Goal: Task Accomplishment & Management: Manage account settings

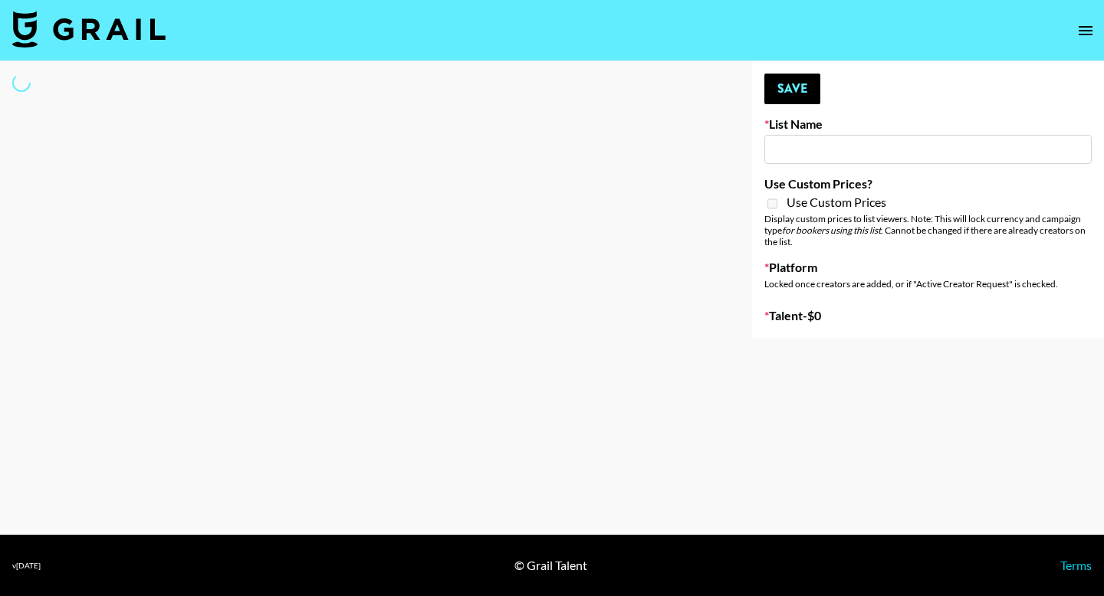
type input "Primal Harvest ([DATE])"
select select "Song"
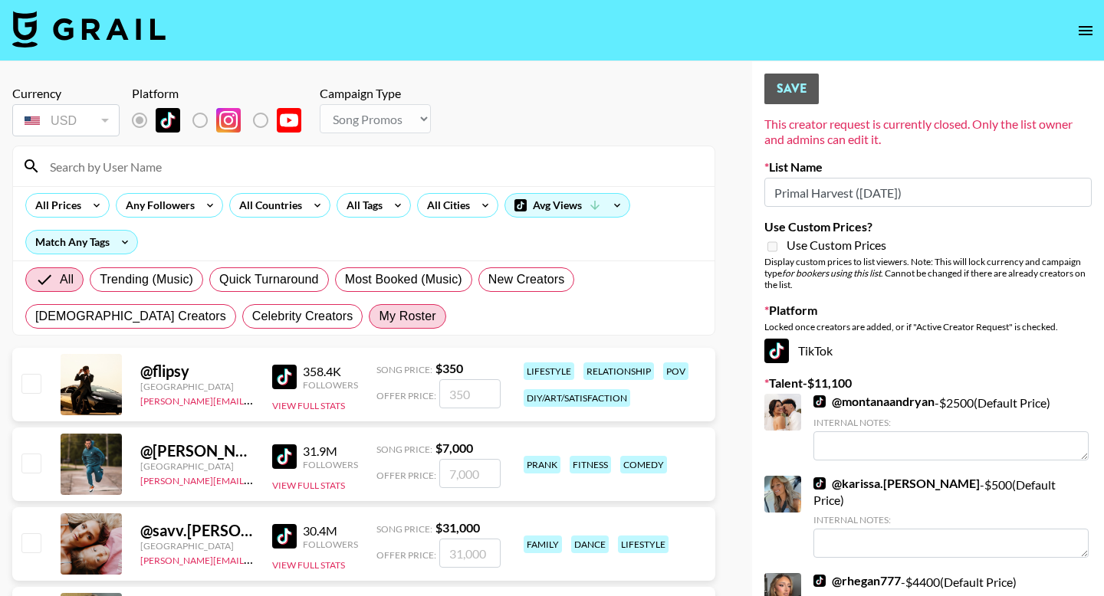
click at [379, 319] on span "My Roster" at bounding box center [407, 316] width 57 height 18
click at [379, 317] on input "My Roster" at bounding box center [379, 317] width 0 height 0
radio input "true"
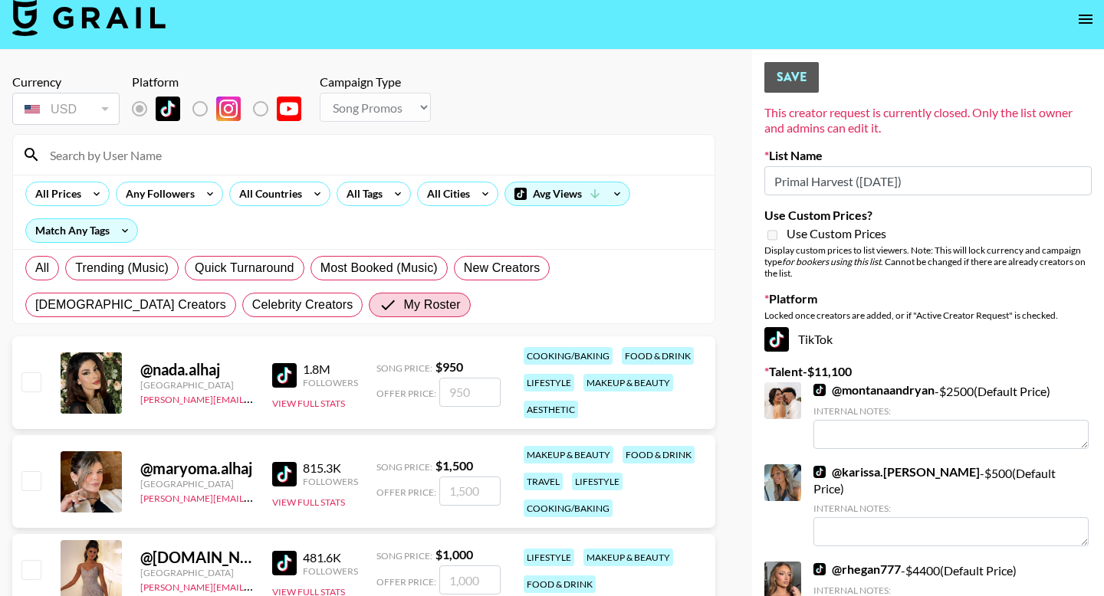
scroll to position [12, 0]
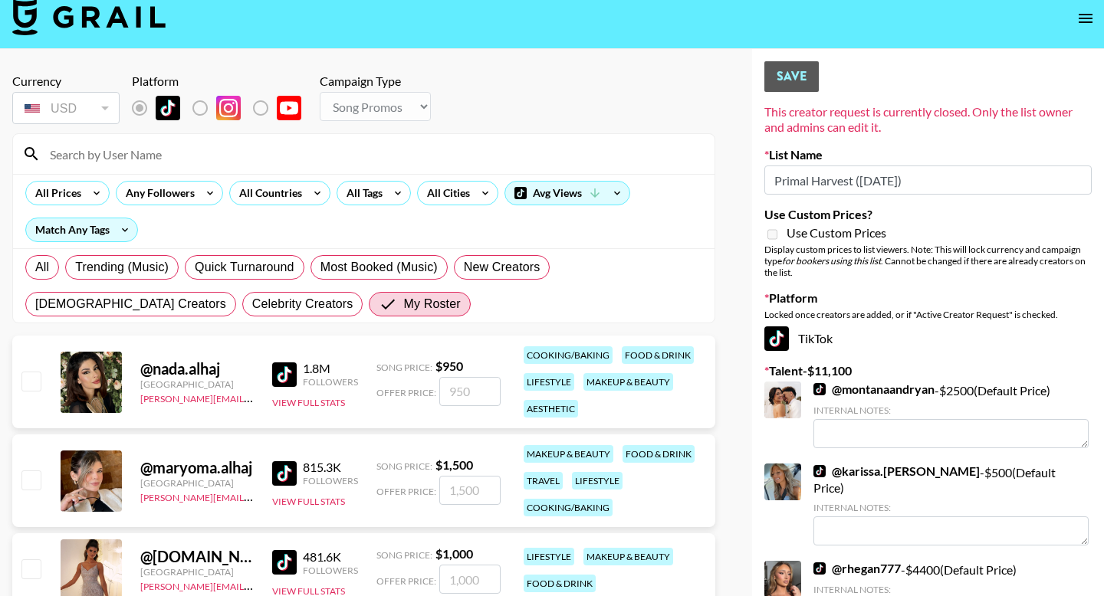
click at [44, 384] on div "@ nada.[GEOGRAPHIC_DATA] [PERSON_NAME][EMAIL_ADDRESS][DOMAIN_NAME] 1.8M Followe…" at bounding box center [363, 382] width 703 height 93
click at [28, 386] on input "checkbox" at bounding box center [30, 381] width 18 height 18
checkbox input "true"
type input "950"
click at [26, 379] on input "checkbox" at bounding box center [30, 381] width 18 height 18
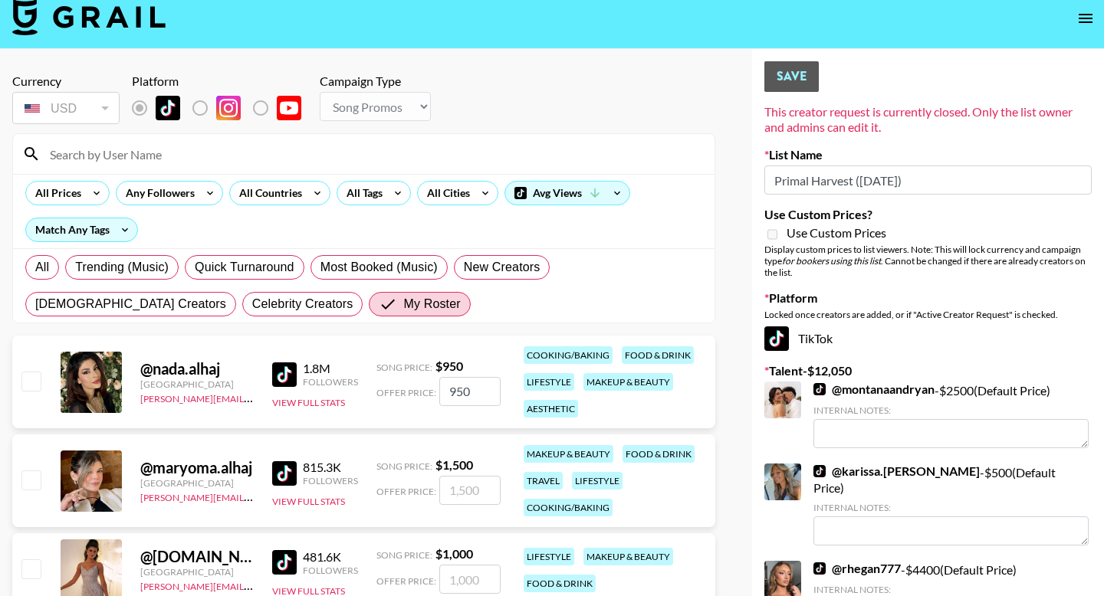
checkbox input "false"
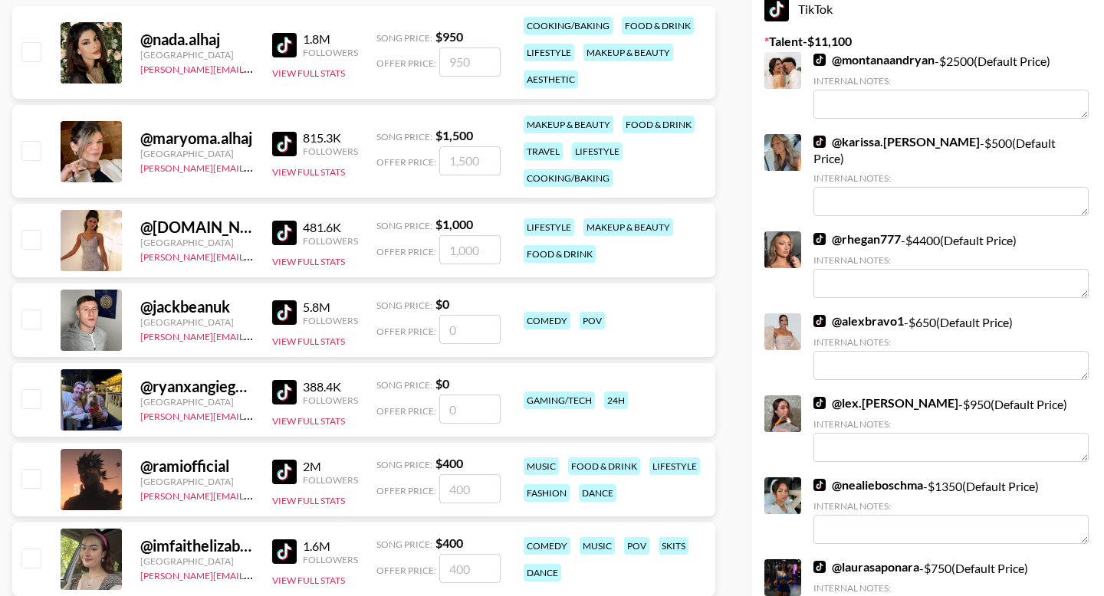
scroll to position [492, 0]
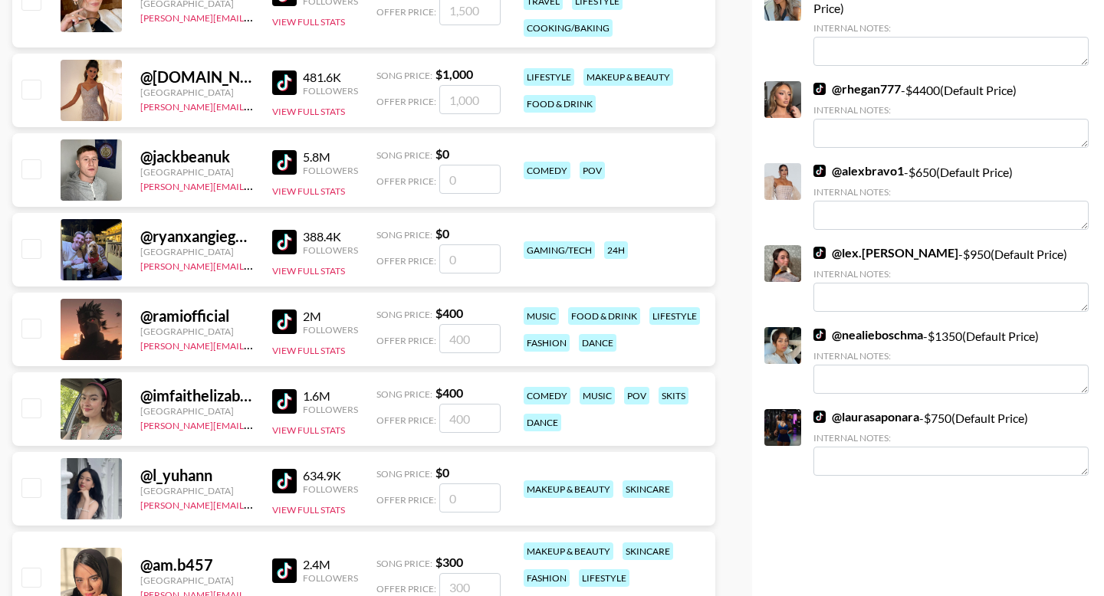
click at [29, 334] on input "checkbox" at bounding box center [30, 328] width 18 height 18
checkbox input "true"
click at [474, 335] on input "400" at bounding box center [469, 338] width 61 height 29
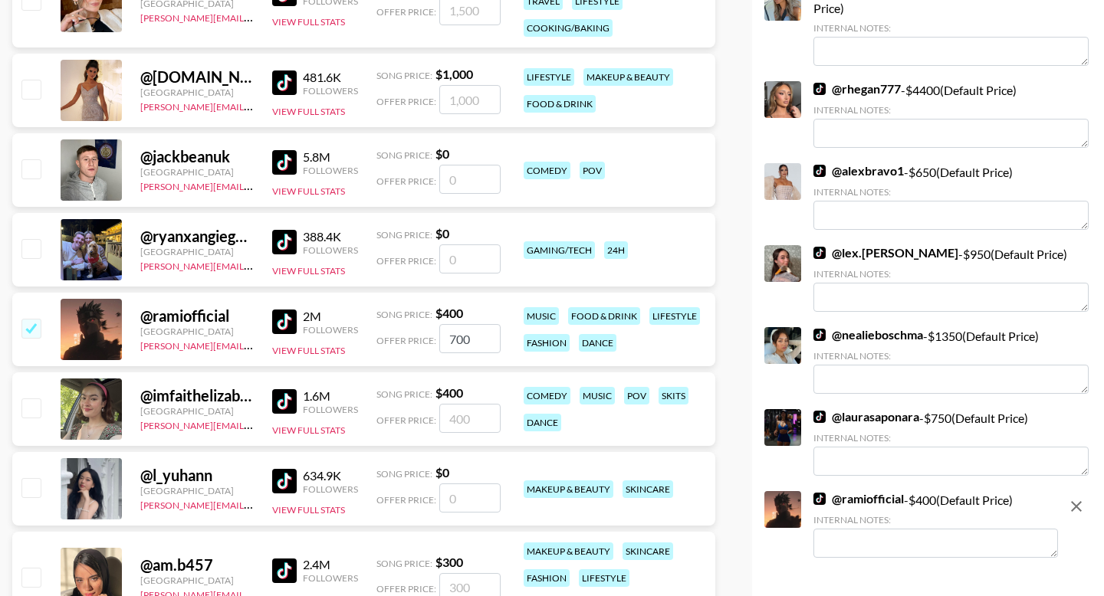
type input "700"
click at [40, 409] on input "checkbox" at bounding box center [30, 408] width 18 height 18
checkbox input "true"
type input "400"
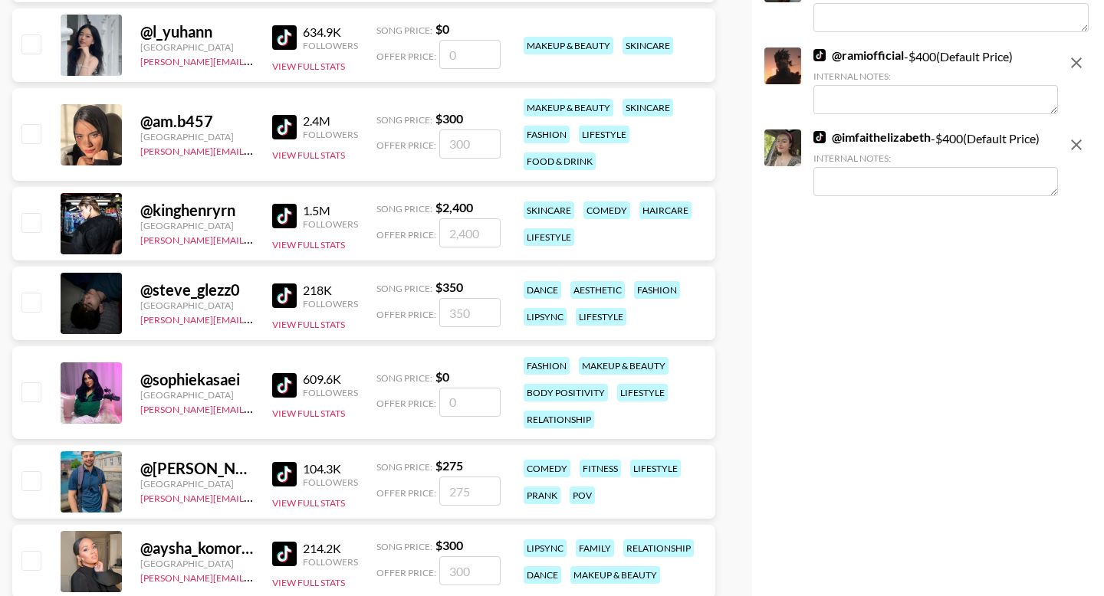
scroll to position [986, 0]
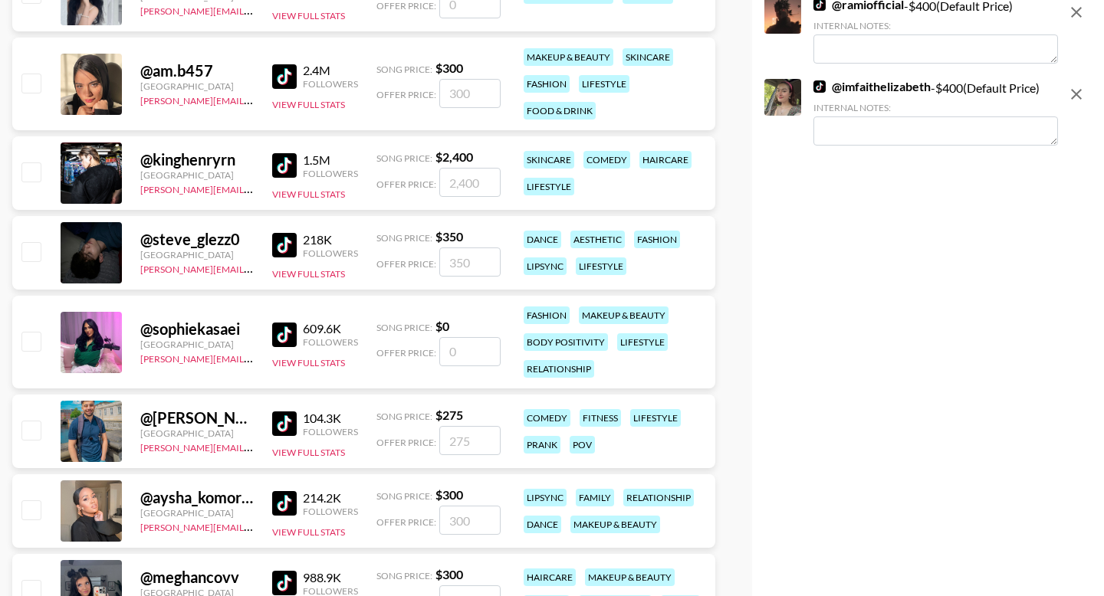
click at [40, 505] on input "checkbox" at bounding box center [30, 509] width 18 height 18
checkbox input "true"
type input "300"
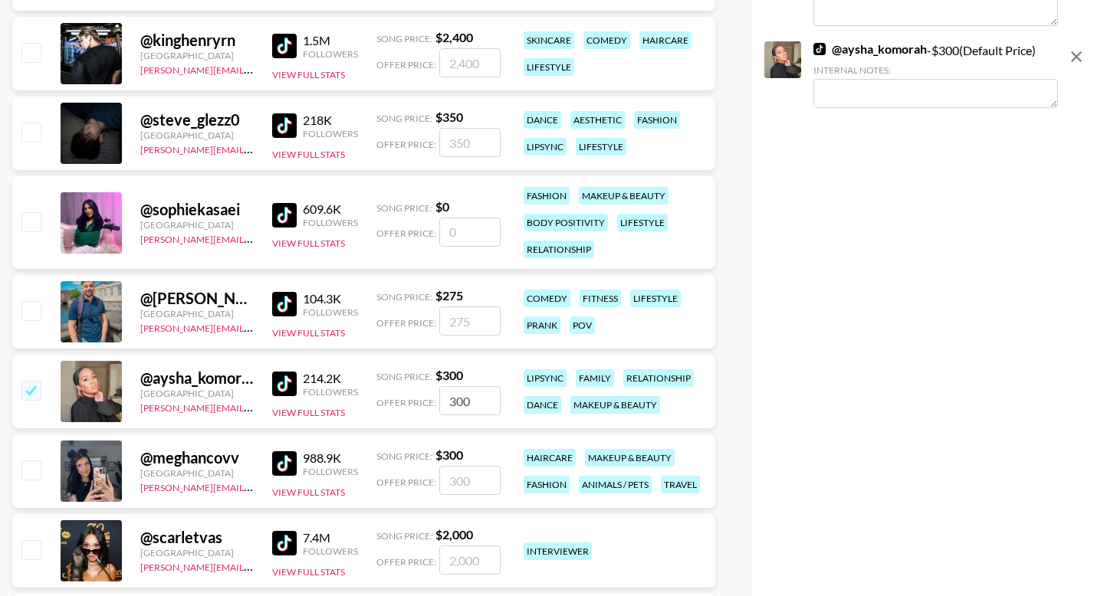
scroll to position [1140, 0]
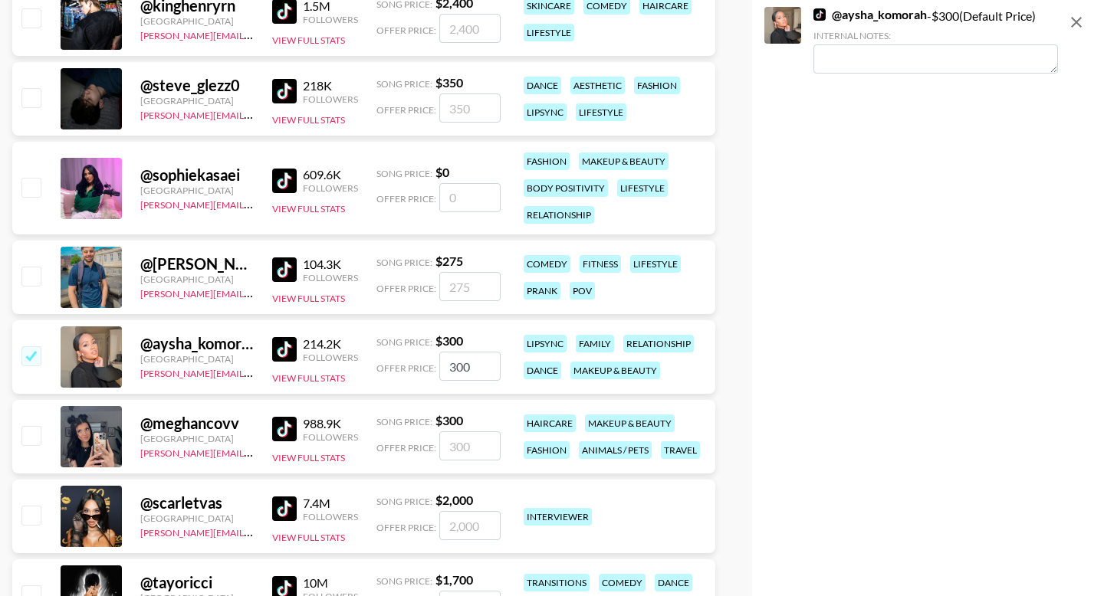
click at [29, 436] on input "checkbox" at bounding box center [30, 435] width 18 height 18
checkbox input "true"
type input "300"
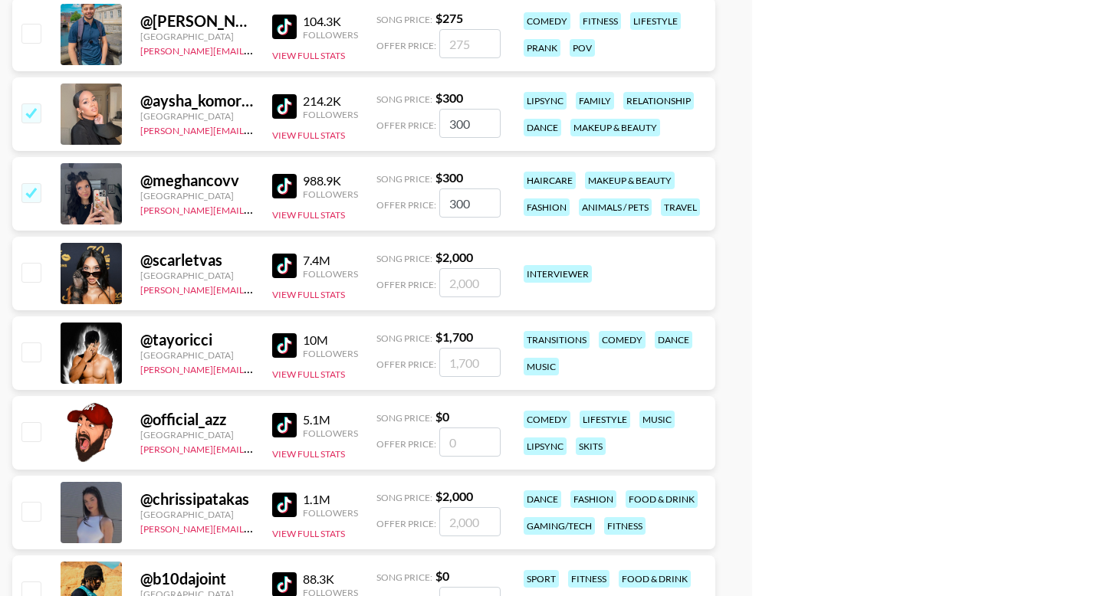
scroll to position [1401, 0]
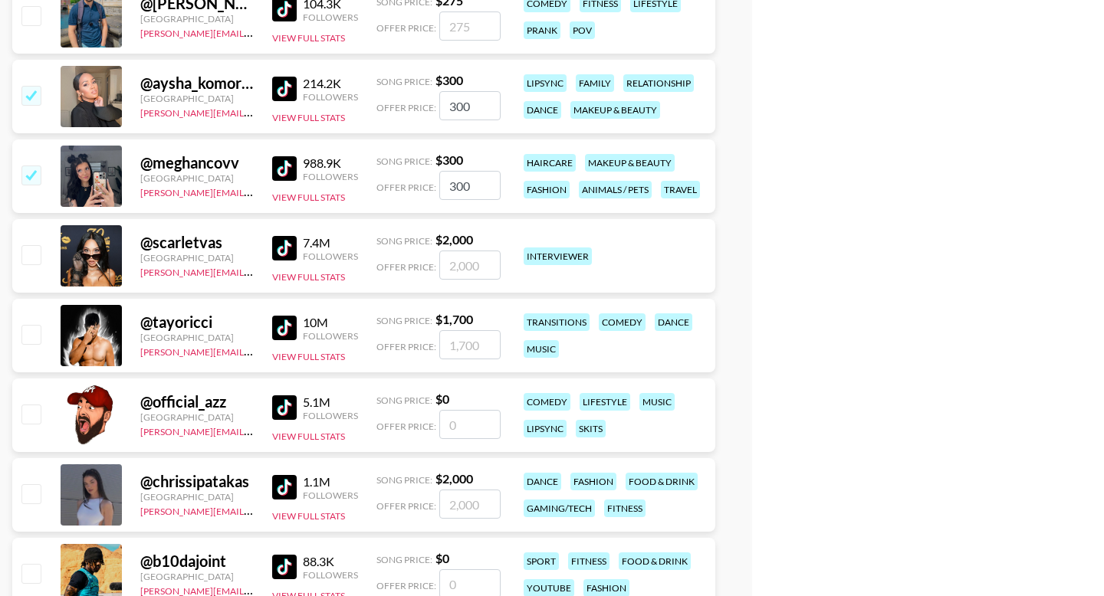
click at [33, 496] on input "checkbox" at bounding box center [30, 493] width 18 height 18
checkbox input "true"
type input "2000"
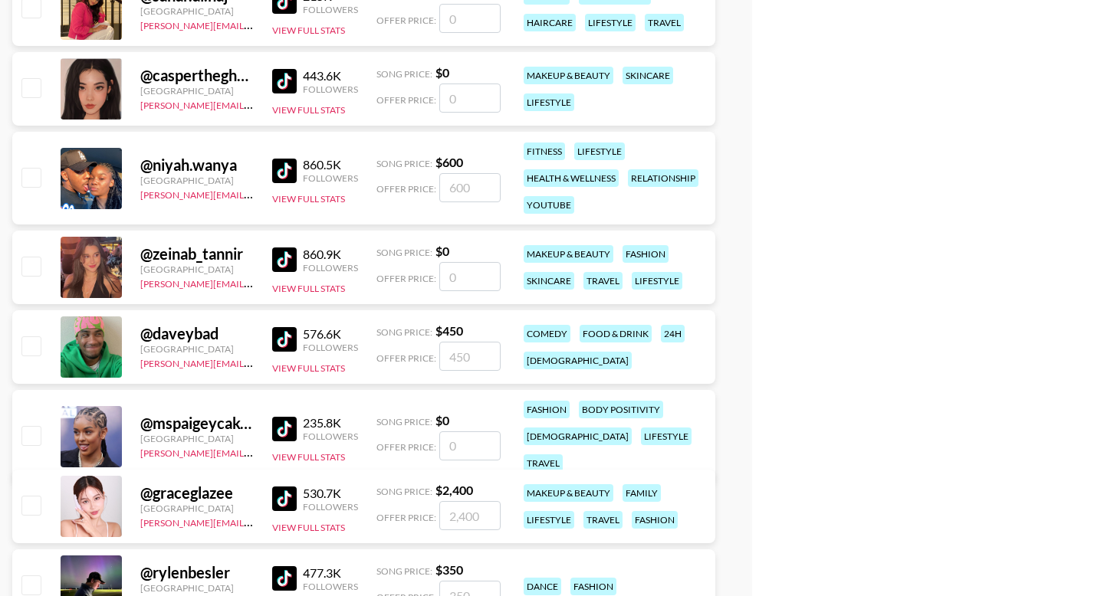
scroll to position [2128, 0]
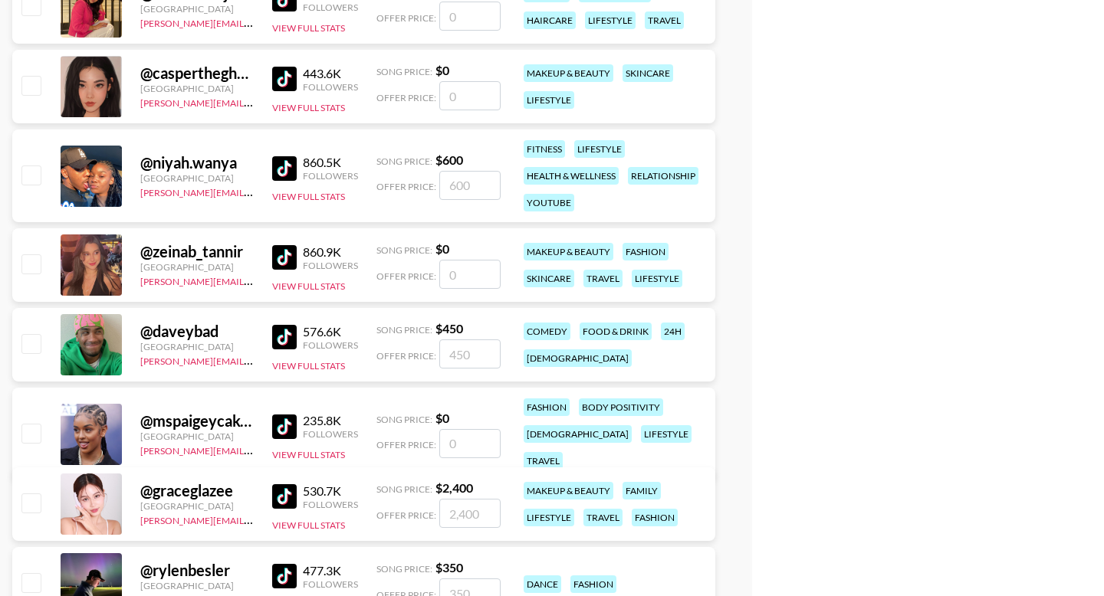
click at [30, 356] on div at bounding box center [30, 345] width 24 height 26
click at [30, 339] on input "checkbox" at bounding box center [30, 343] width 18 height 18
checkbox input "true"
type input "450"
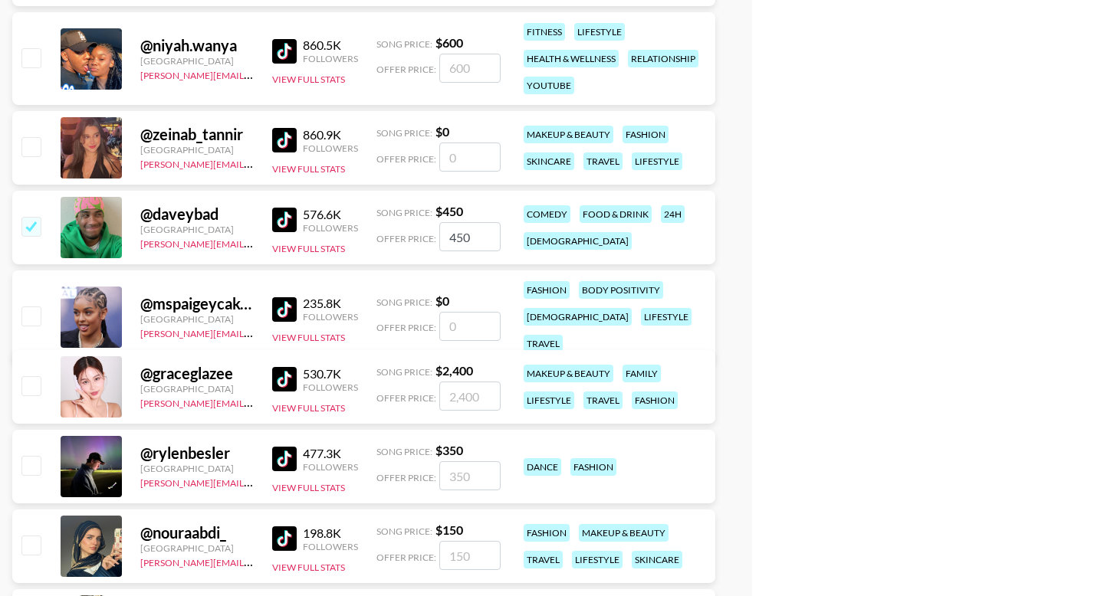
click at [42, 468] on div "@ rylenbesler [GEOGRAPHIC_DATA] [PERSON_NAME][EMAIL_ADDRESS][DOMAIN_NAME] 477.3…" at bounding box center [363, 467] width 703 height 74
click at [35, 465] on input "checkbox" at bounding box center [30, 465] width 18 height 18
checkbox input "true"
type input "350"
click at [34, 540] on input "checkbox" at bounding box center [30, 545] width 18 height 18
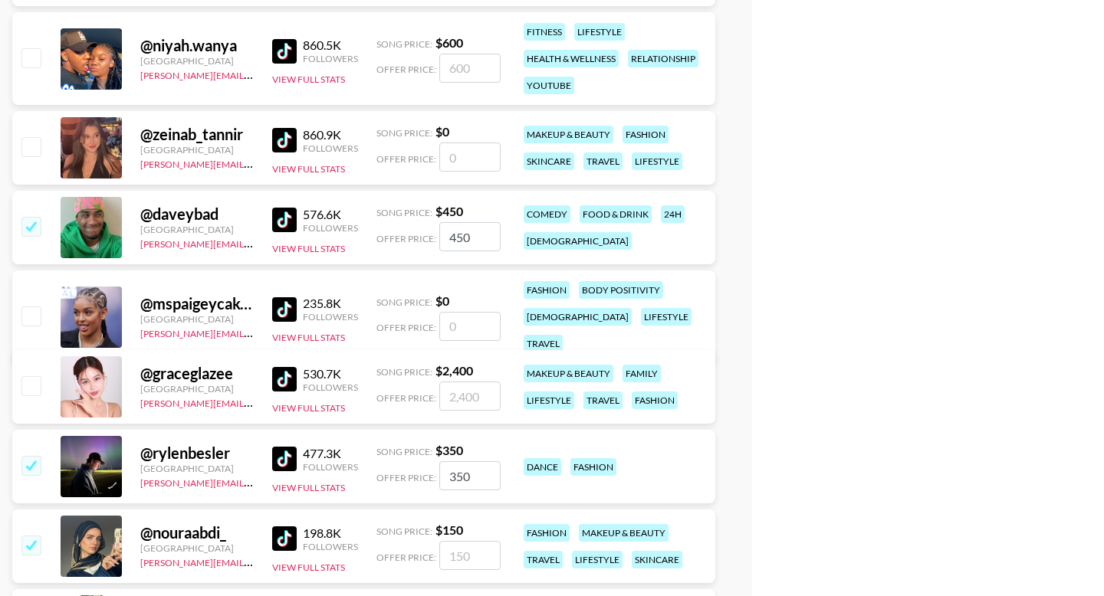
checkbox input "true"
type input "150"
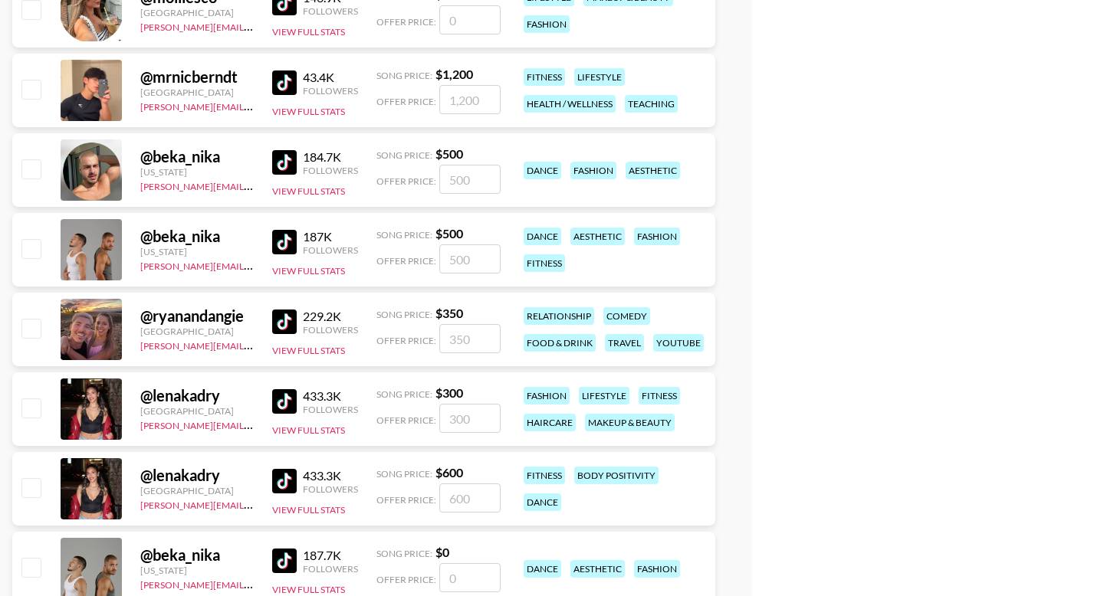
scroll to position [2862, 0]
click at [36, 422] on div "@ lenakadry [GEOGRAPHIC_DATA] [PERSON_NAME][EMAIL_ADDRESS][DOMAIN_NAME] 433.3K …" at bounding box center [363, 409] width 703 height 74
click at [34, 404] on input "checkbox" at bounding box center [30, 407] width 18 height 18
checkbox input "true"
type input "300"
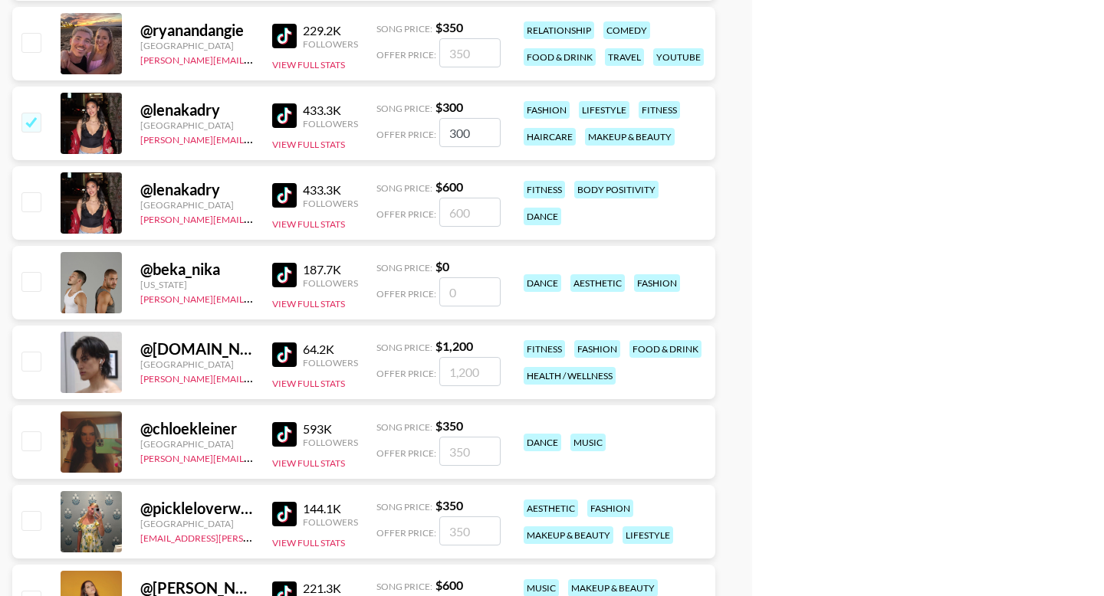
scroll to position [3260, 0]
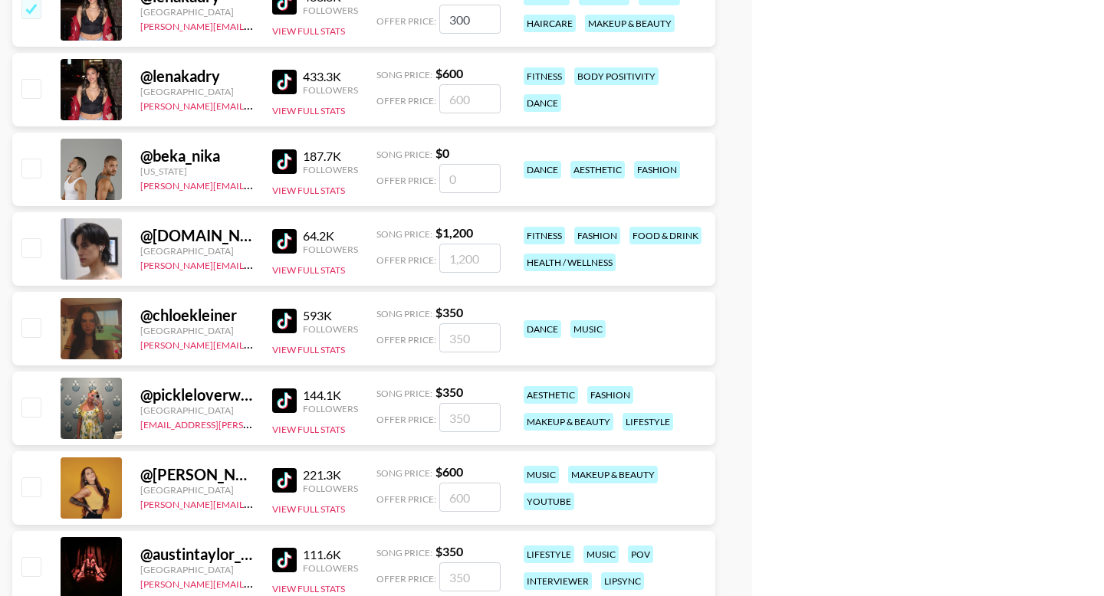
click at [33, 328] on input "checkbox" at bounding box center [30, 327] width 18 height 18
checkbox input "true"
type input "350"
click at [34, 487] on input "checkbox" at bounding box center [30, 486] width 18 height 18
checkbox input "true"
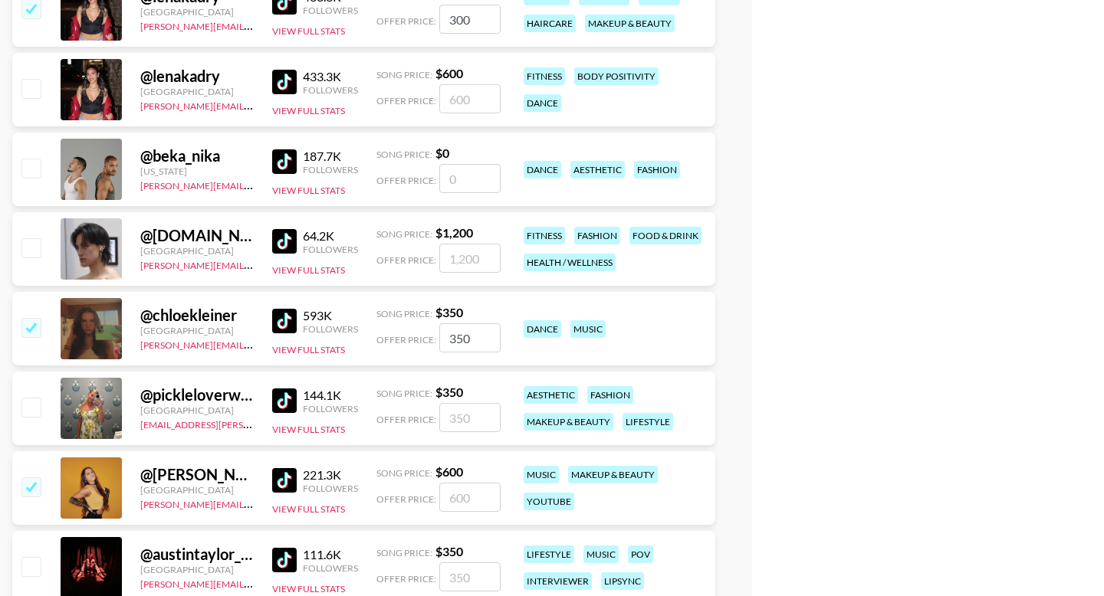
type input "600"
click at [33, 408] on input "checkbox" at bounding box center [30, 407] width 18 height 18
checkbox input "true"
type input "350"
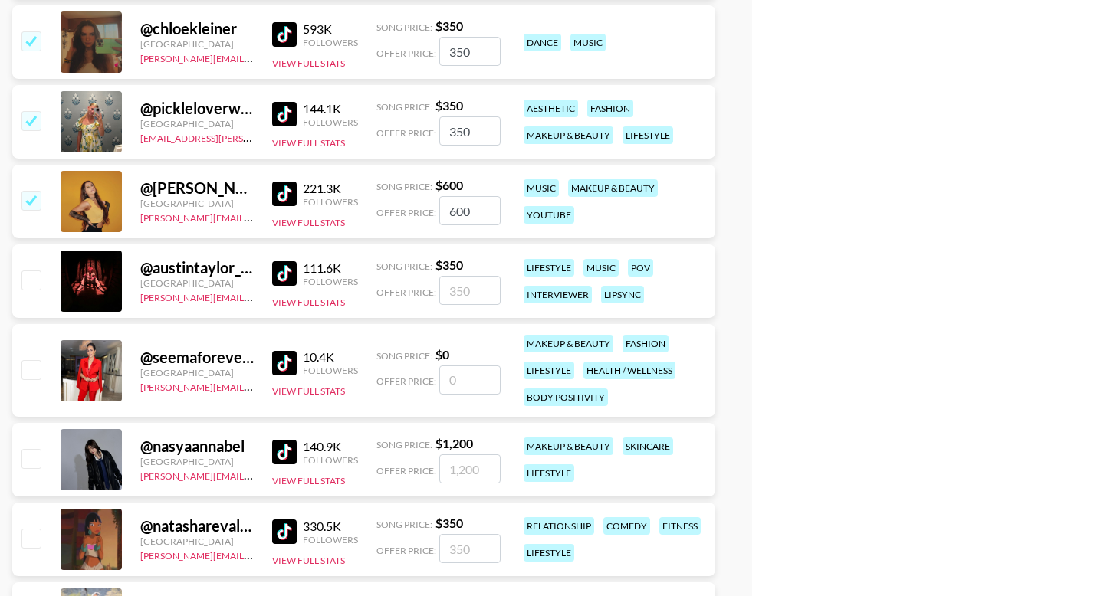
scroll to position [3585, 0]
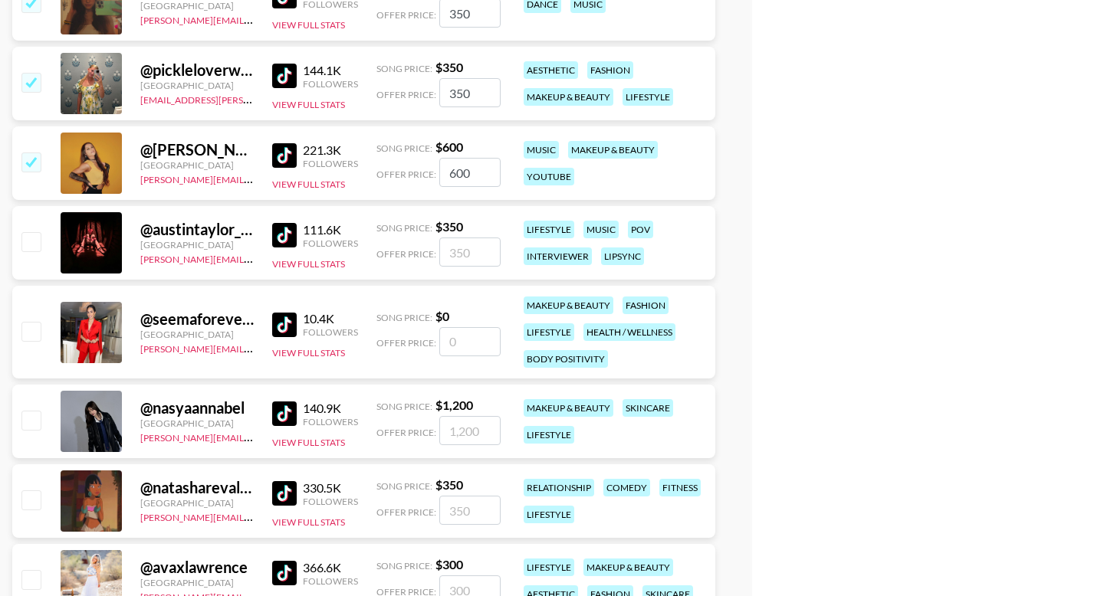
click at [38, 243] on input "checkbox" at bounding box center [30, 241] width 18 height 18
checkbox input "true"
type input "350"
click at [30, 500] on input "checkbox" at bounding box center [30, 500] width 18 height 18
checkbox input "true"
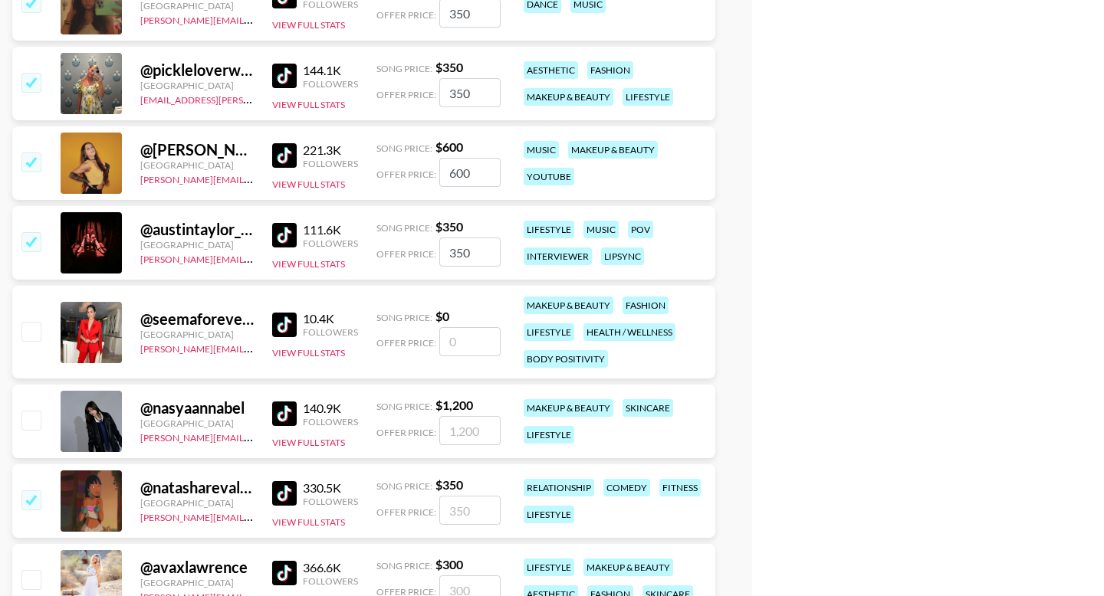
type input "350"
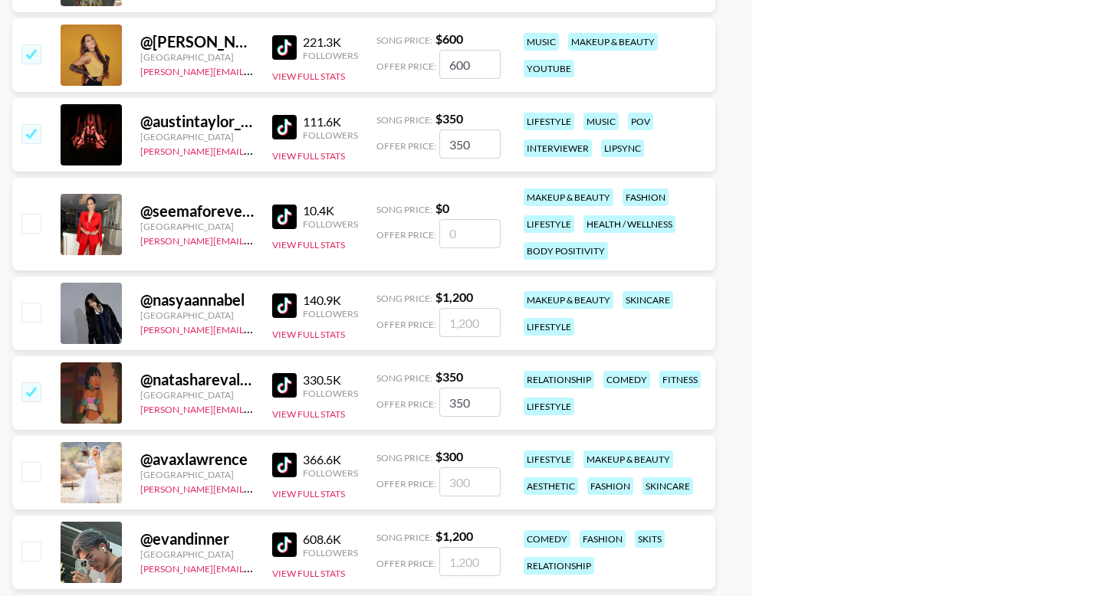
scroll to position [3886, 0]
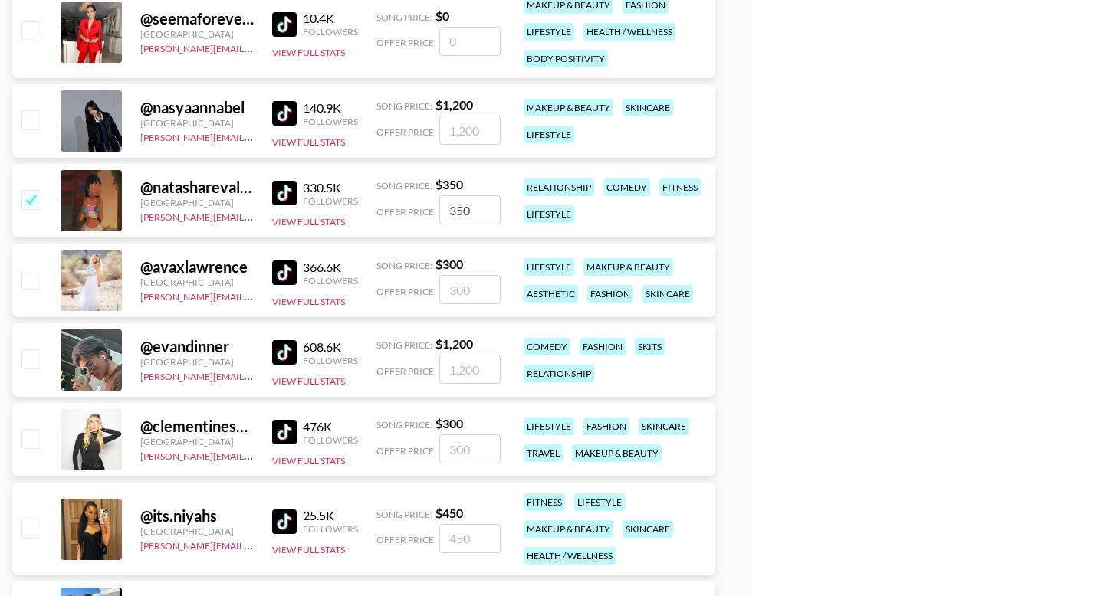
click at [35, 281] on input "checkbox" at bounding box center [30, 279] width 18 height 18
checkbox input "true"
type input "300"
click at [30, 433] on input "checkbox" at bounding box center [30, 438] width 18 height 18
checkbox input "true"
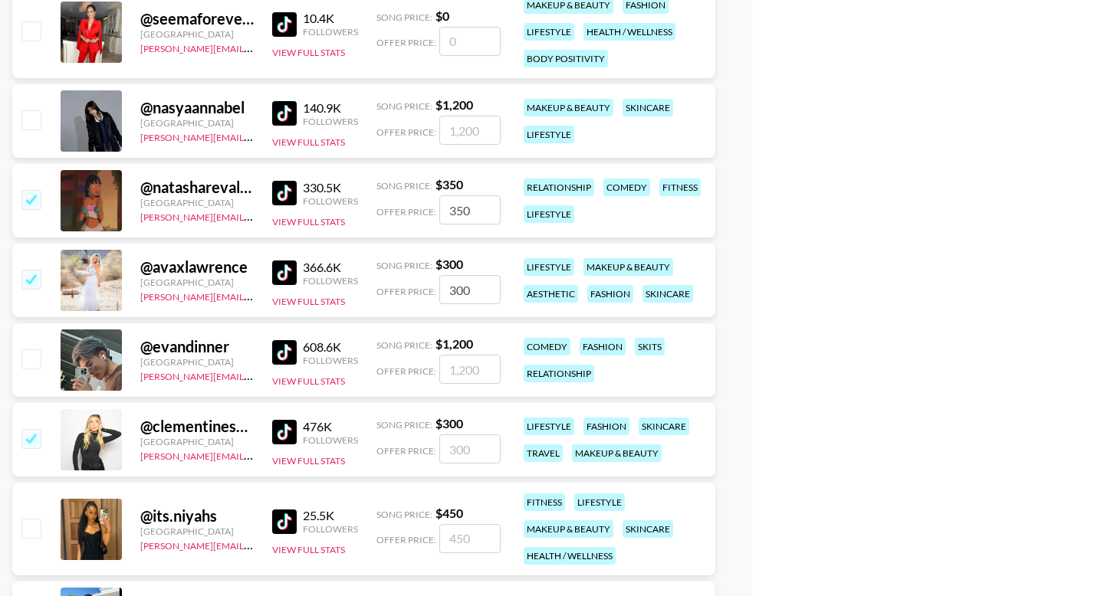
type input "300"
click at [31, 510] on div "@ its.niyahs [GEOGRAPHIC_DATA] [PERSON_NAME][EMAIL_ADDRESS][DOMAIN_NAME] 25.5K …" at bounding box center [363, 529] width 703 height 93
click at [29, 528] on input "checkbox" at bounding box center [30, 528] width 18 height 18
checkbox input "true"
type input "450"
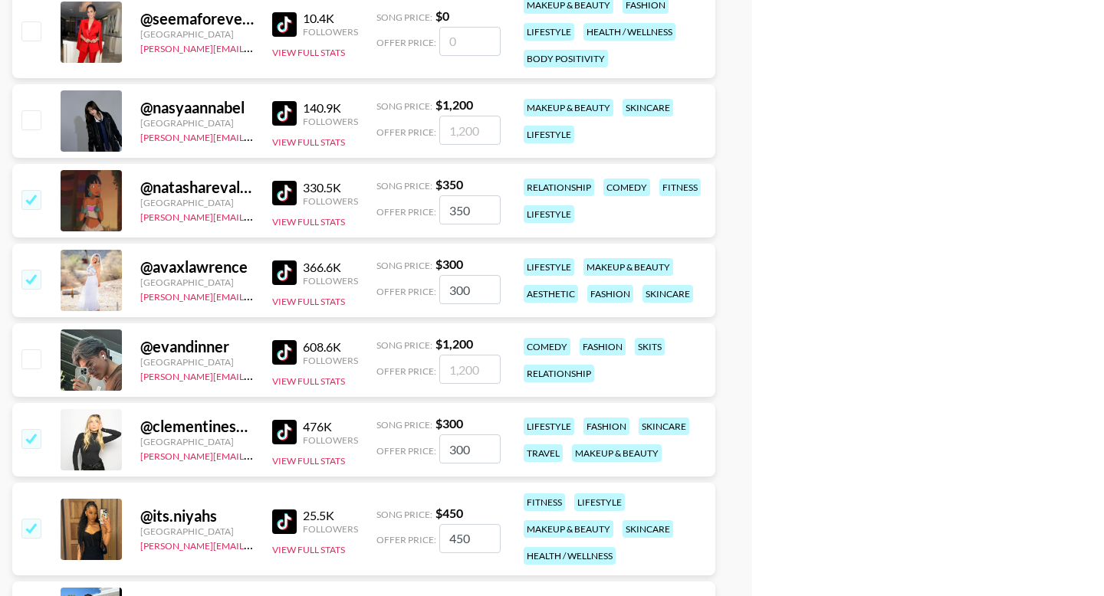
scroll to position [4166, 0]
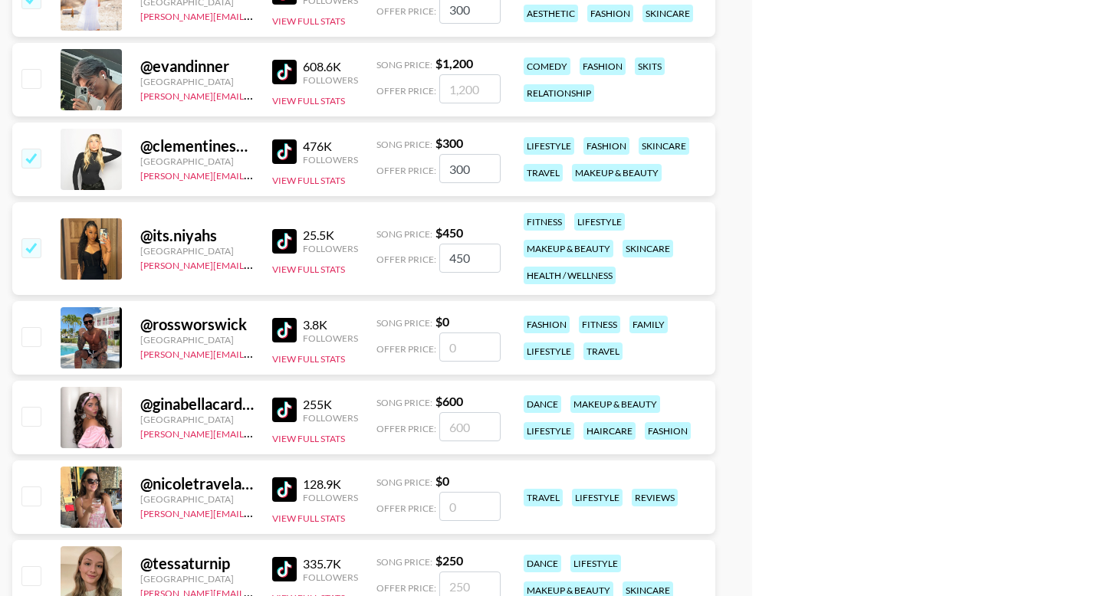
click at [28, 420] on input "checkbox" at bounding box center [30, 416] width 18 height 18
checkbox input "true"
type input "600"
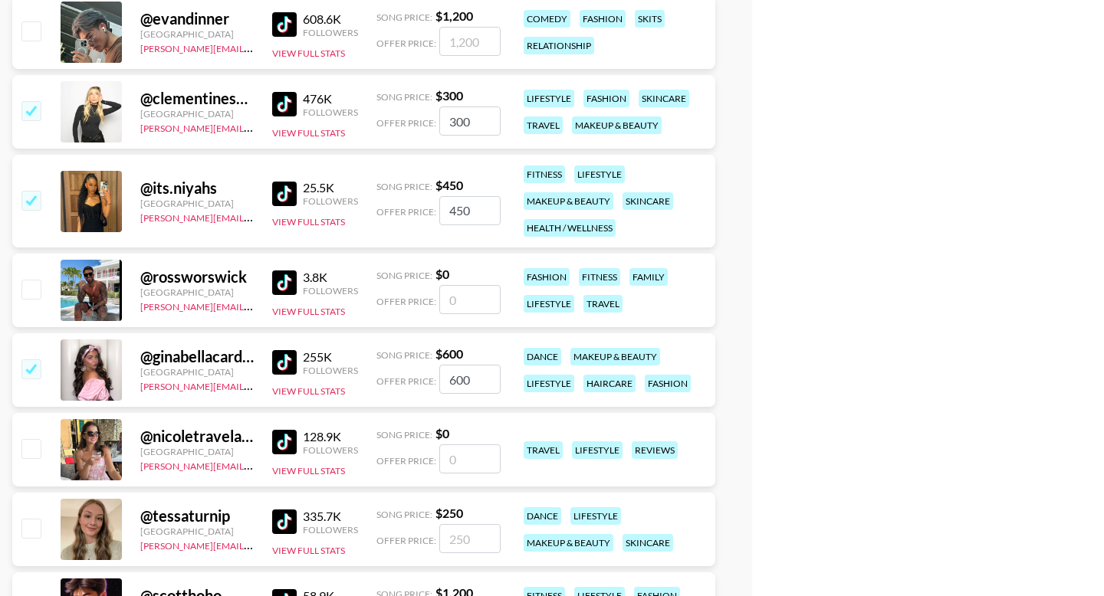
scroll to position [4263, 0]
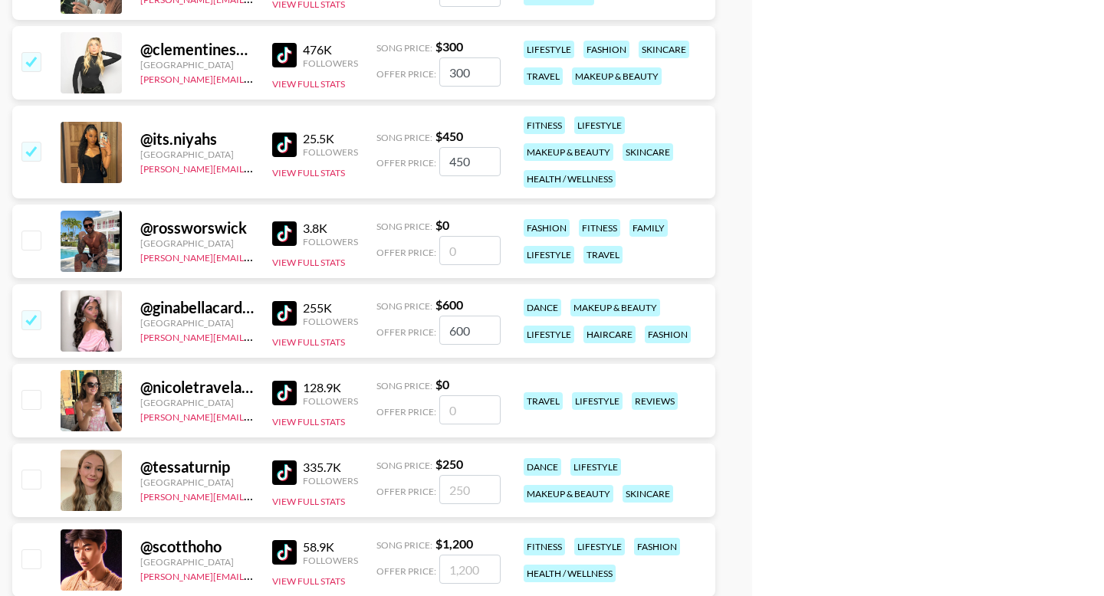
click at [37, 487] on input "checkbox" at bounding box center [30, 479] width 18 height 18
checkbox input "true"
type input "250"
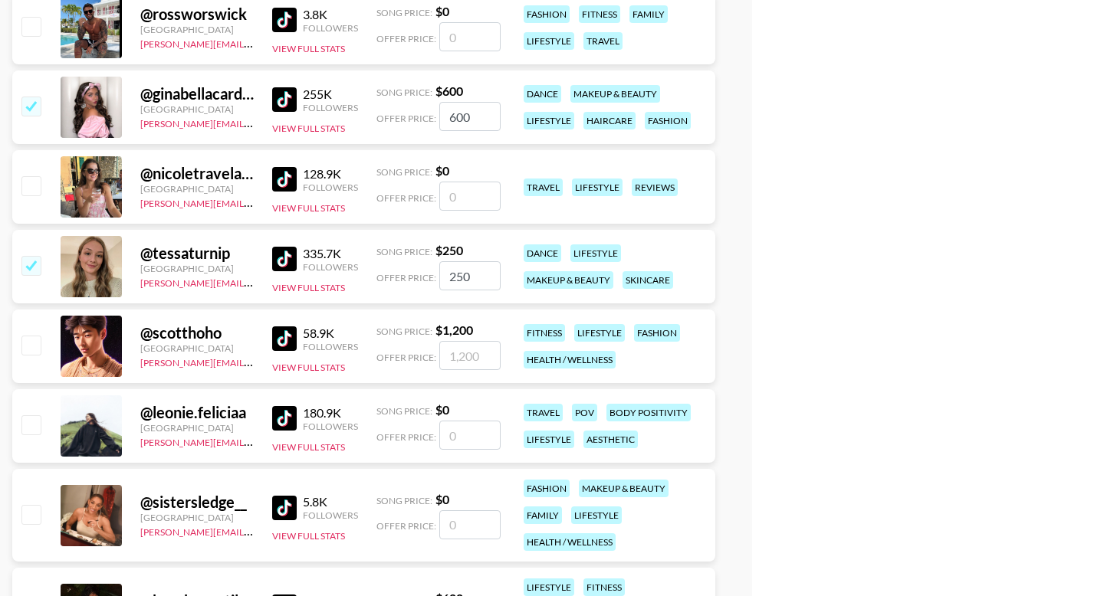
scroll to position [4684, 0]
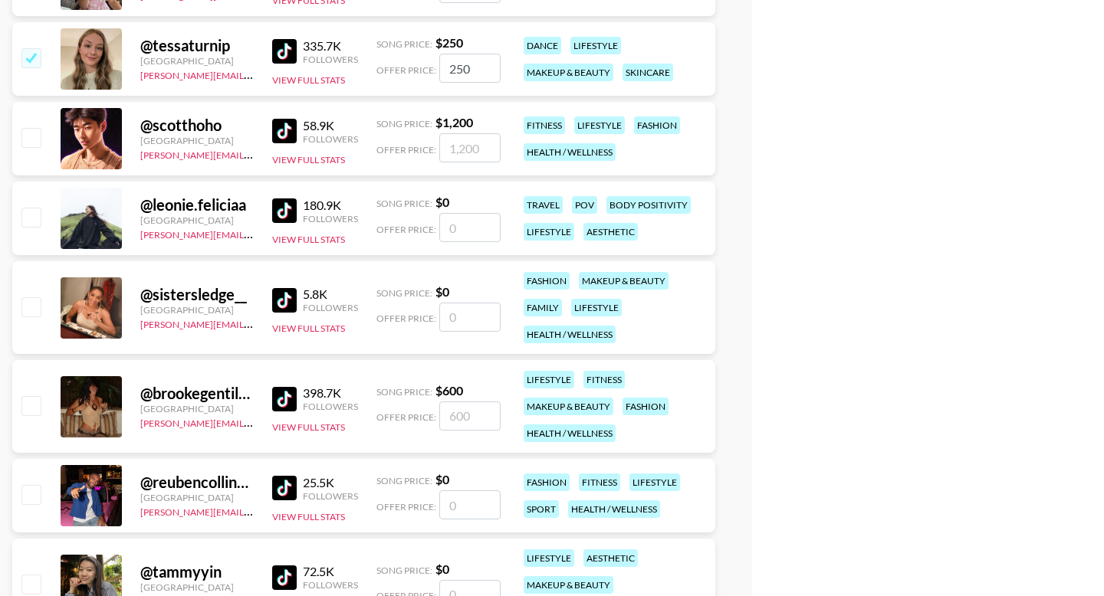
click at [32, 219] on input "checkbox" at bounding box center [30, 217] width 18 height 18
checkbox input "false"
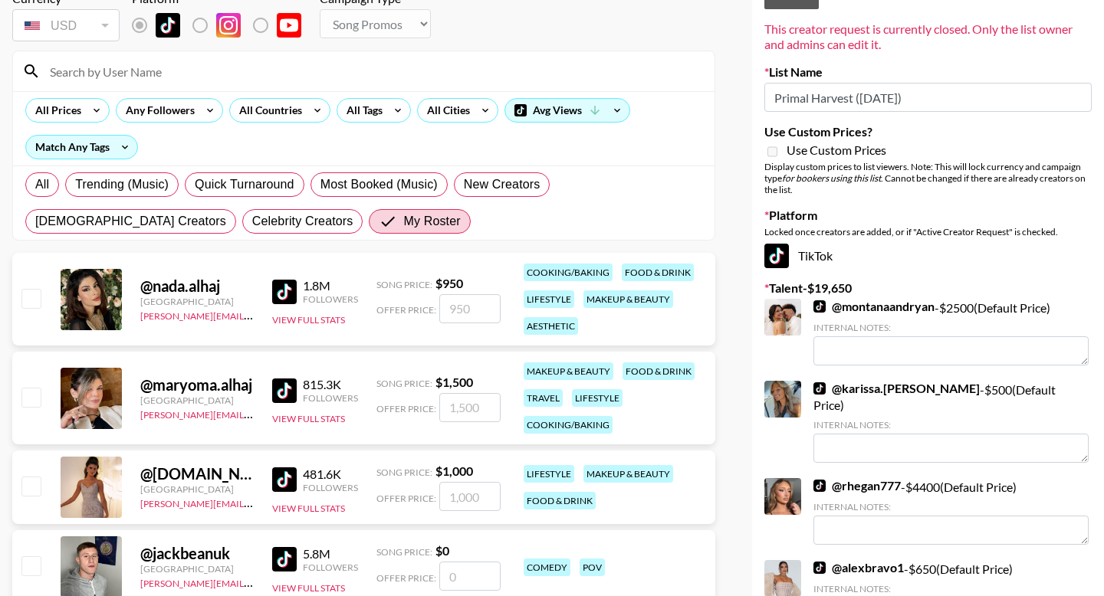
scroll to position [0, 0]
